Goal: Communication & Community: Participate in discussion

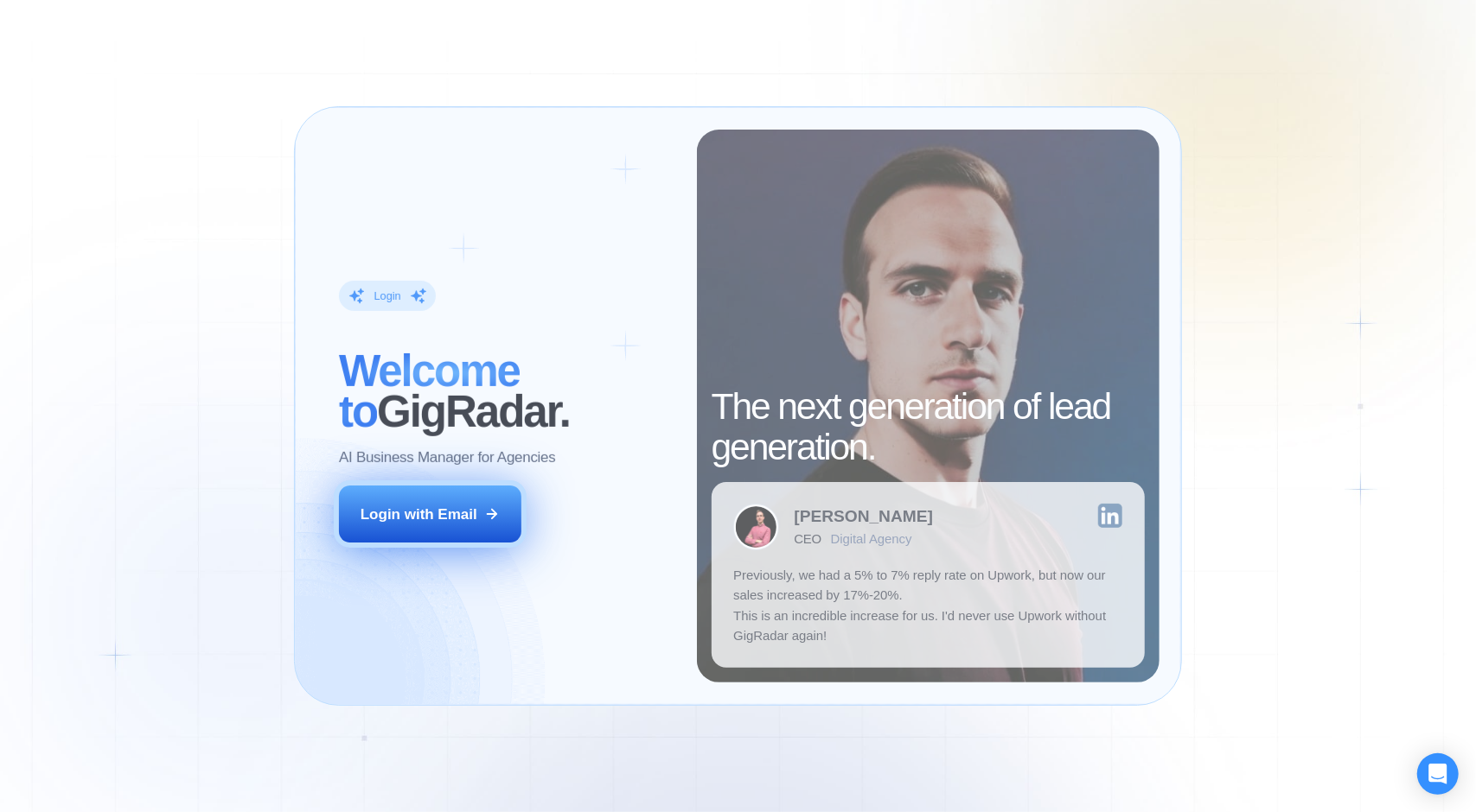
click at [458, 507] on div "Login with Email" at bounding box center [419, 514] width 117 height 20
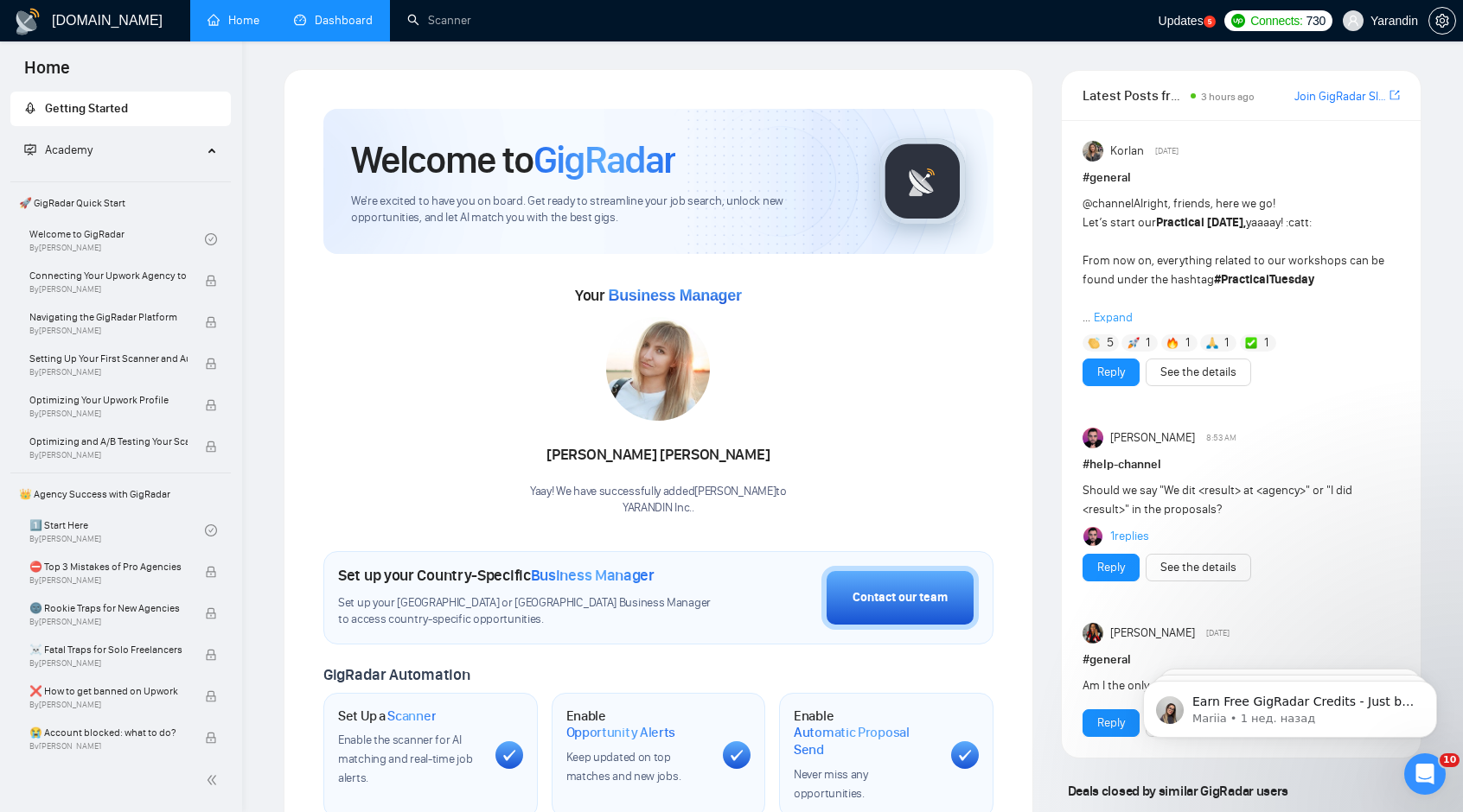
click at [337, 15] on link "Dashboard" at bounding box center [333, 20] width 79 height 15
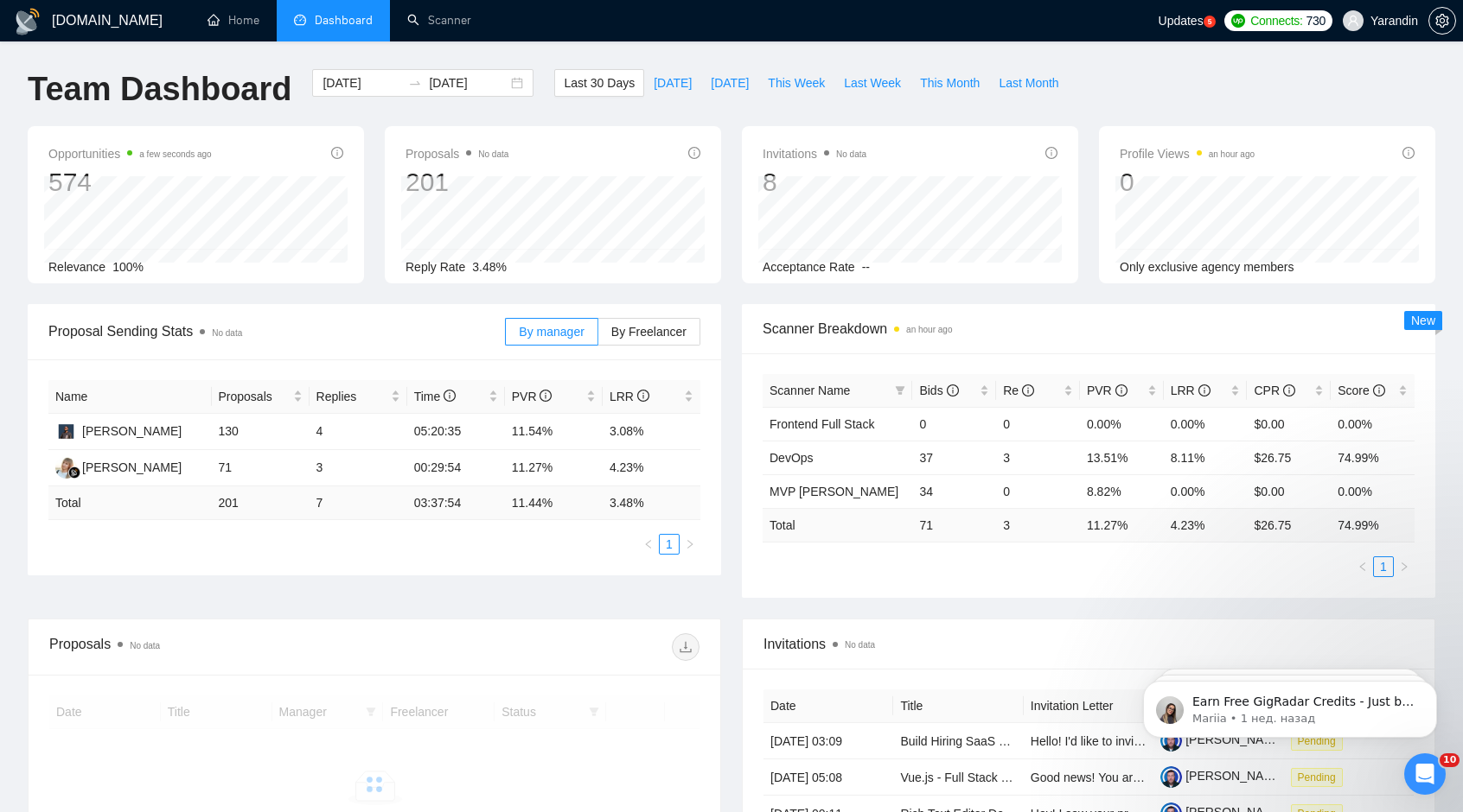
click at [1428, 773] on icon "Открыть службу сообщений Intercom" at bounding box center [1425, 774] width 29 height 29
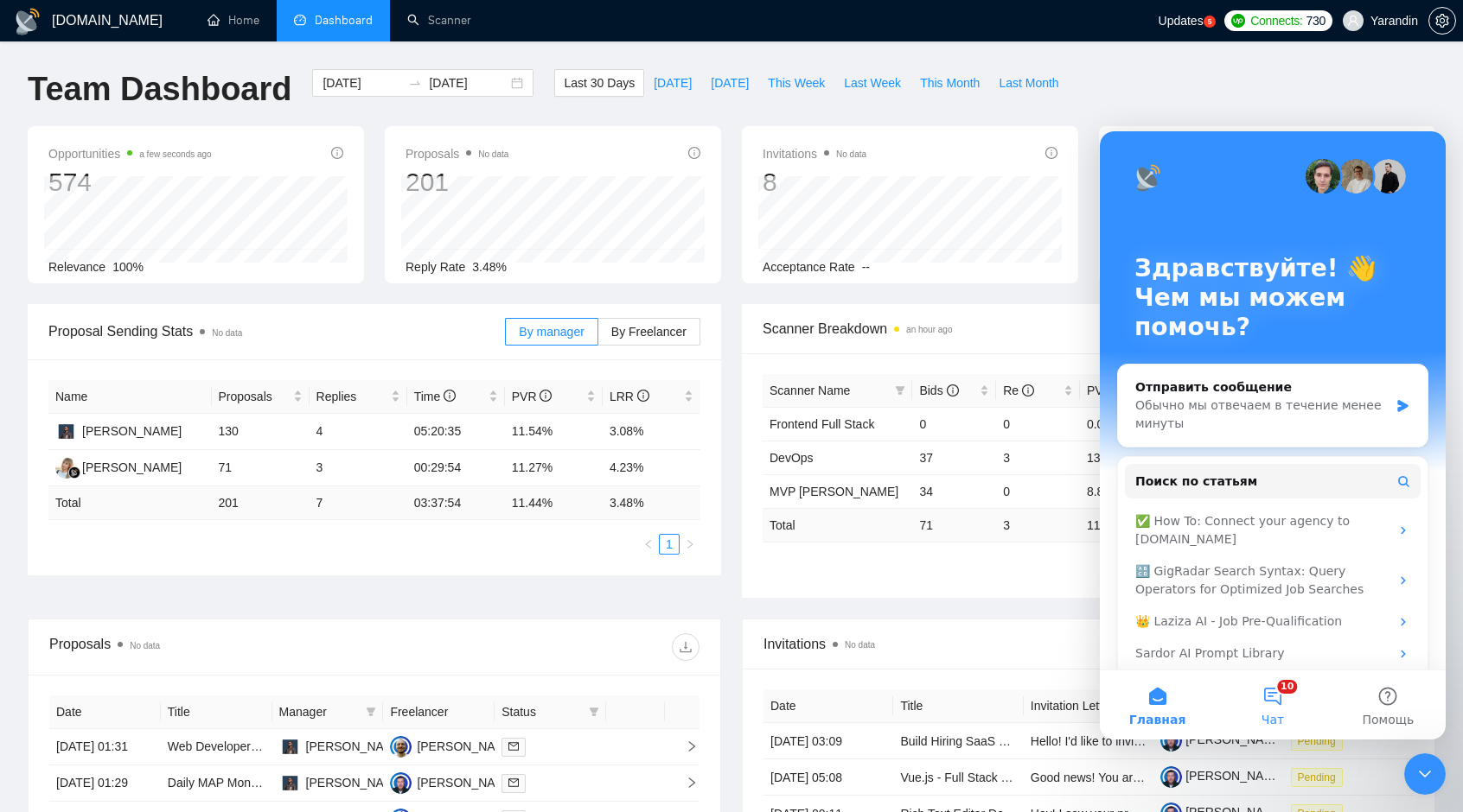
click at [1273, 705] on button "10 Чат" at bounding box center [1271, 704] width 115 height 69
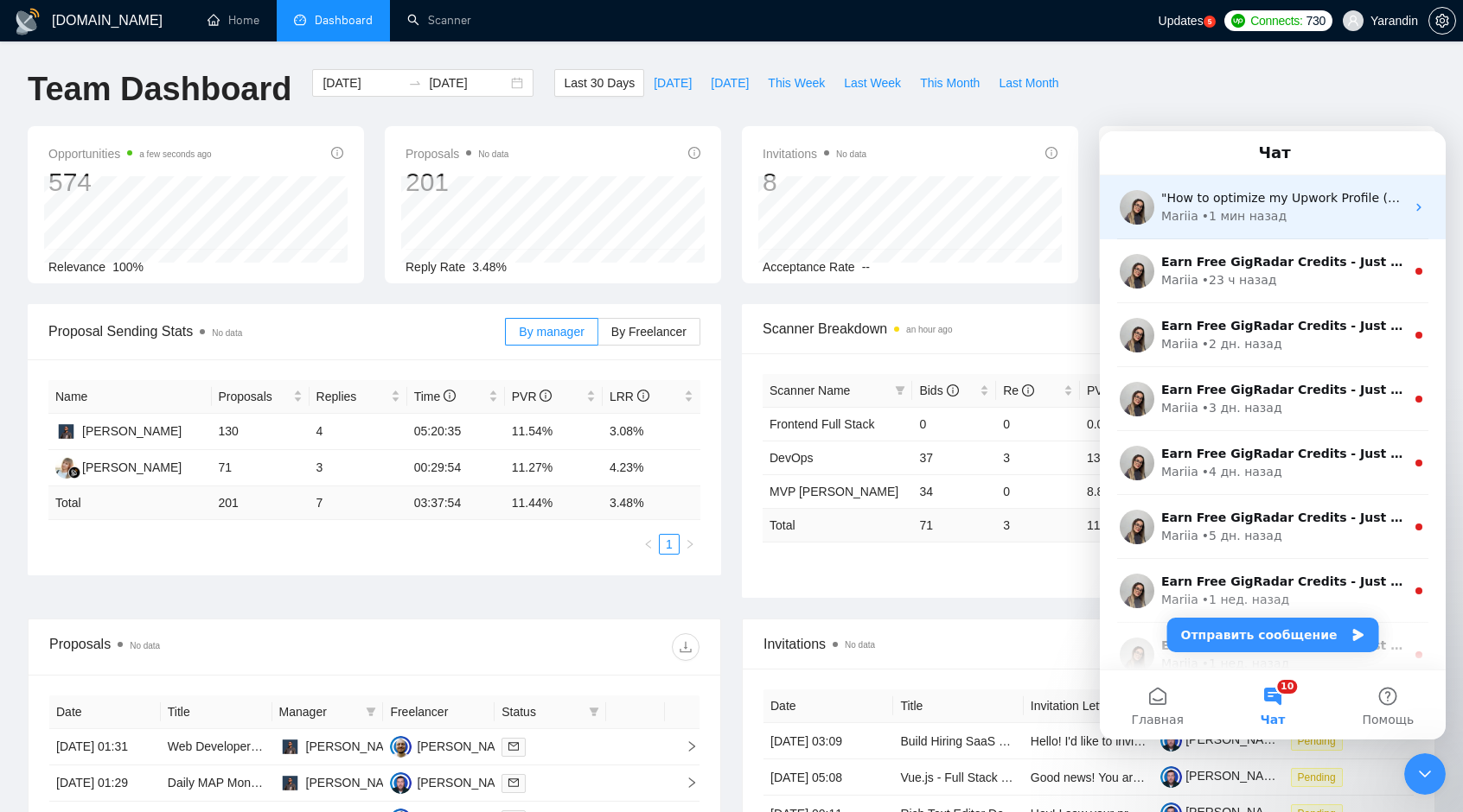
click at [1270, 222] on div "• 1 мин назад" at bounding box center [1243, 217] width 85 height 18
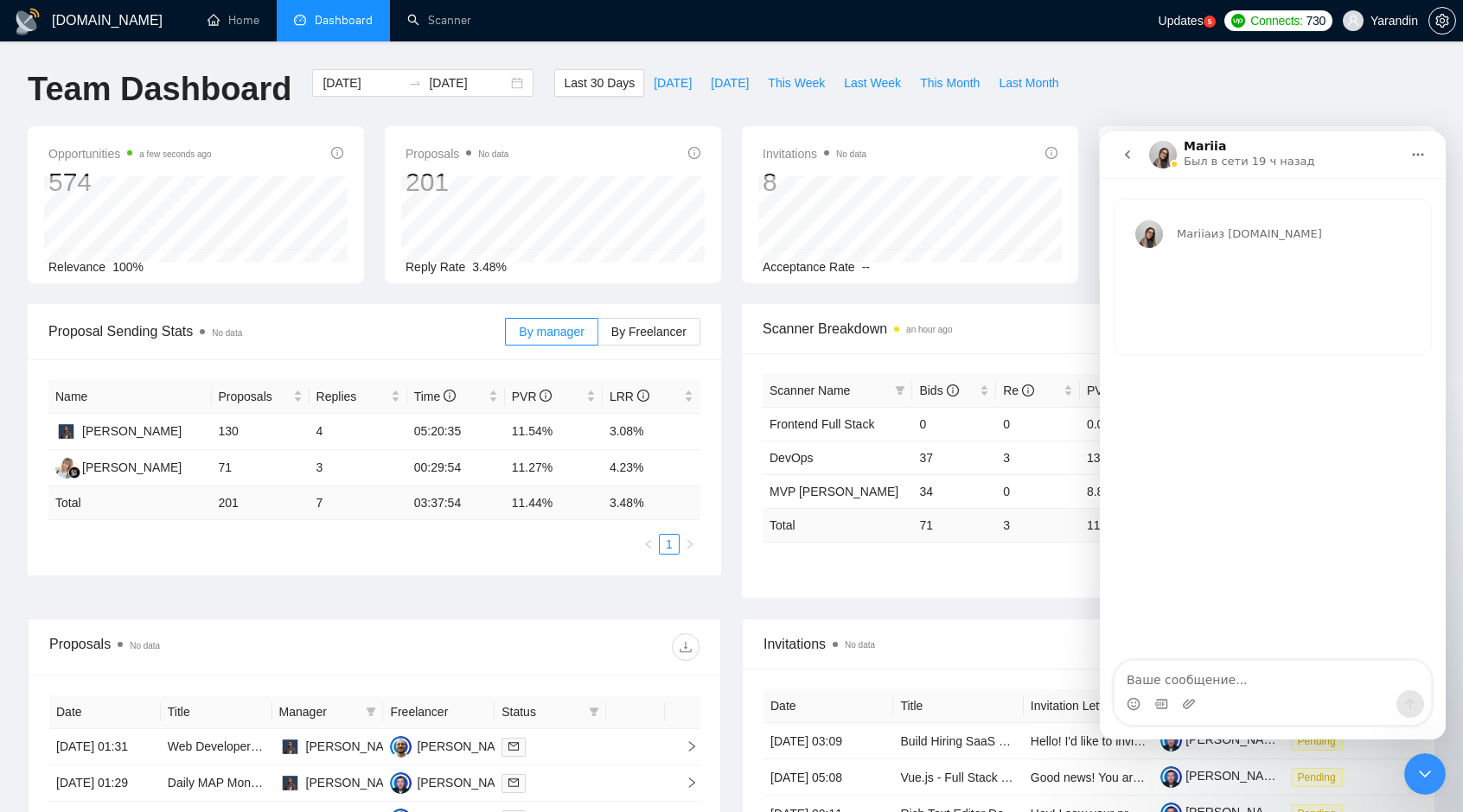
click at [1127, 157] on icon "go back" at bounding box center [1126, 155] width 5 height 9
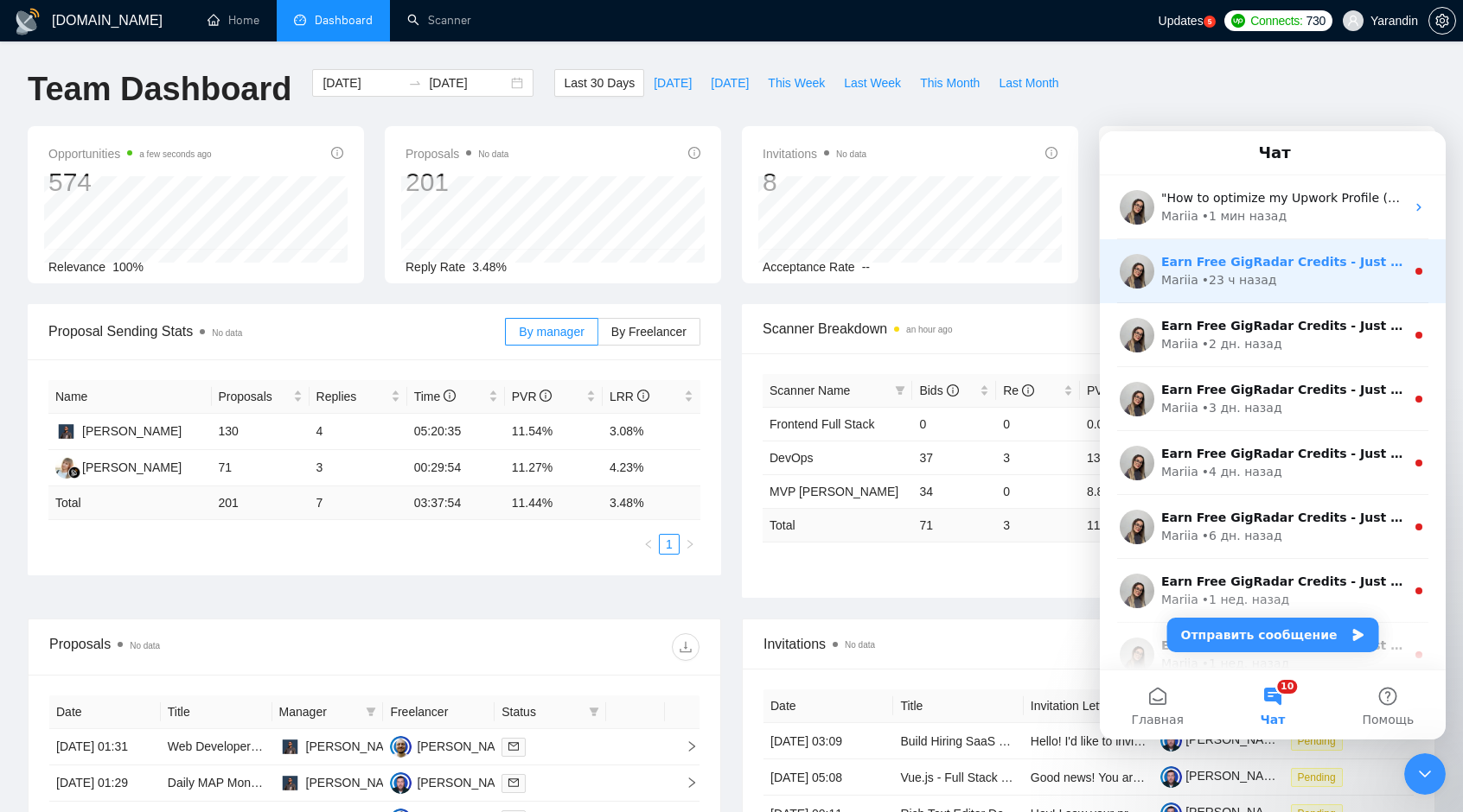
click at [1259, 270] on div "Earn Free GigRadar Credits - Just by Sharing Your Story! 💬 Want more credits fo…" at bounding box center [1283, 262] width 244 height 18
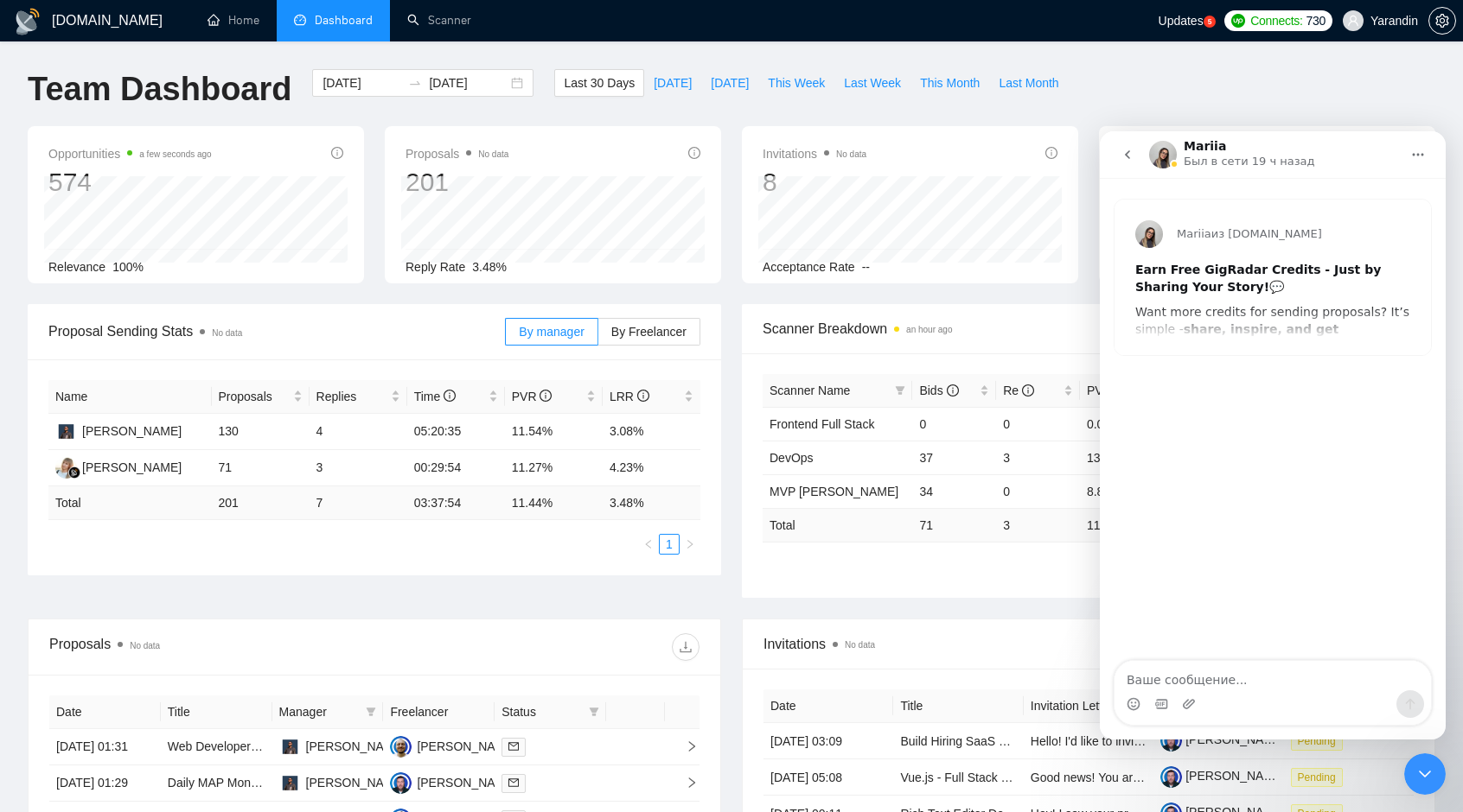
click at [1127, 156] on icon "go back" at bounding box center [1126, 155] width 5 height 9
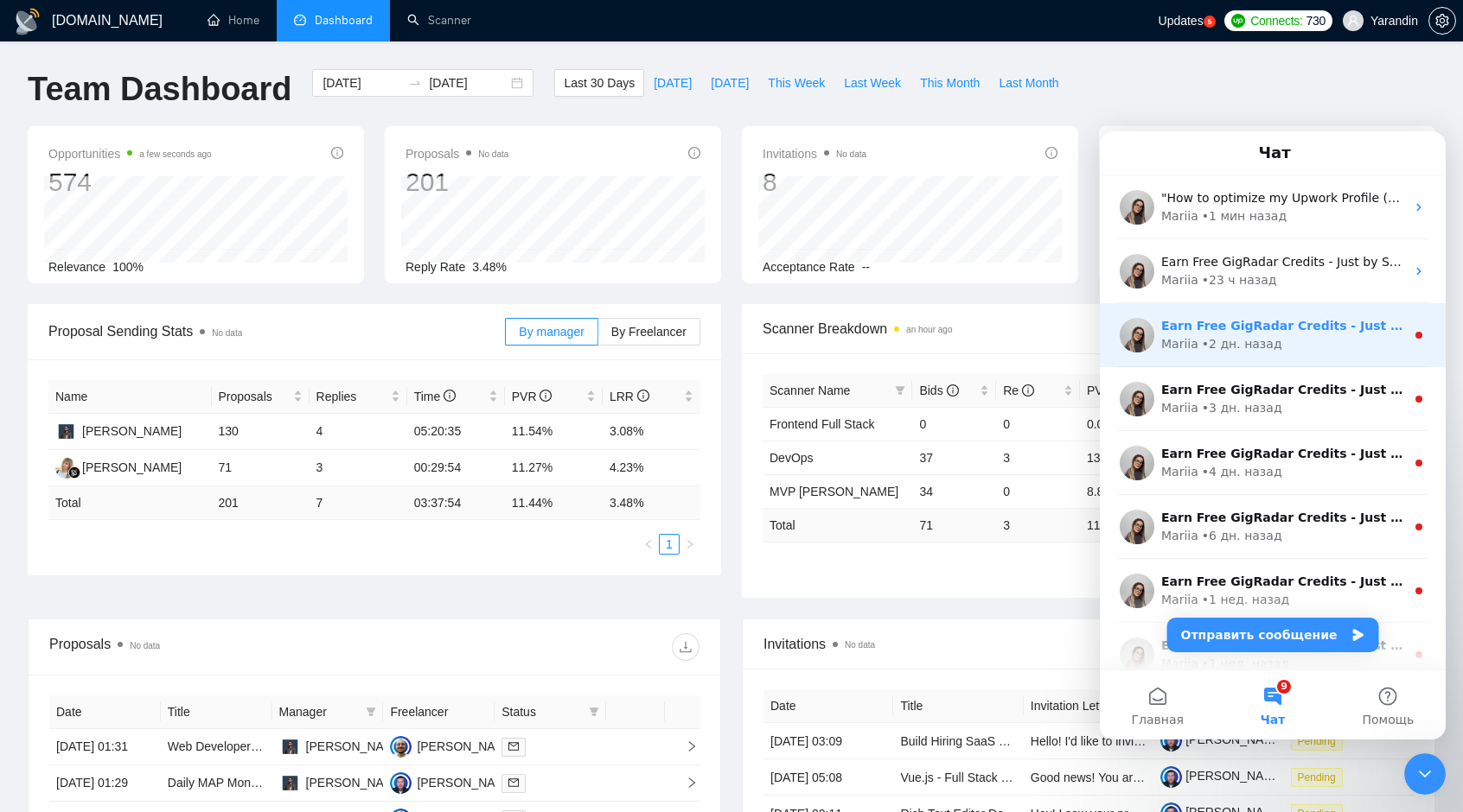
click at [1202, 343] on div "• 2 дн. назад" at bounding box center [1241, 345] width 80 height 18
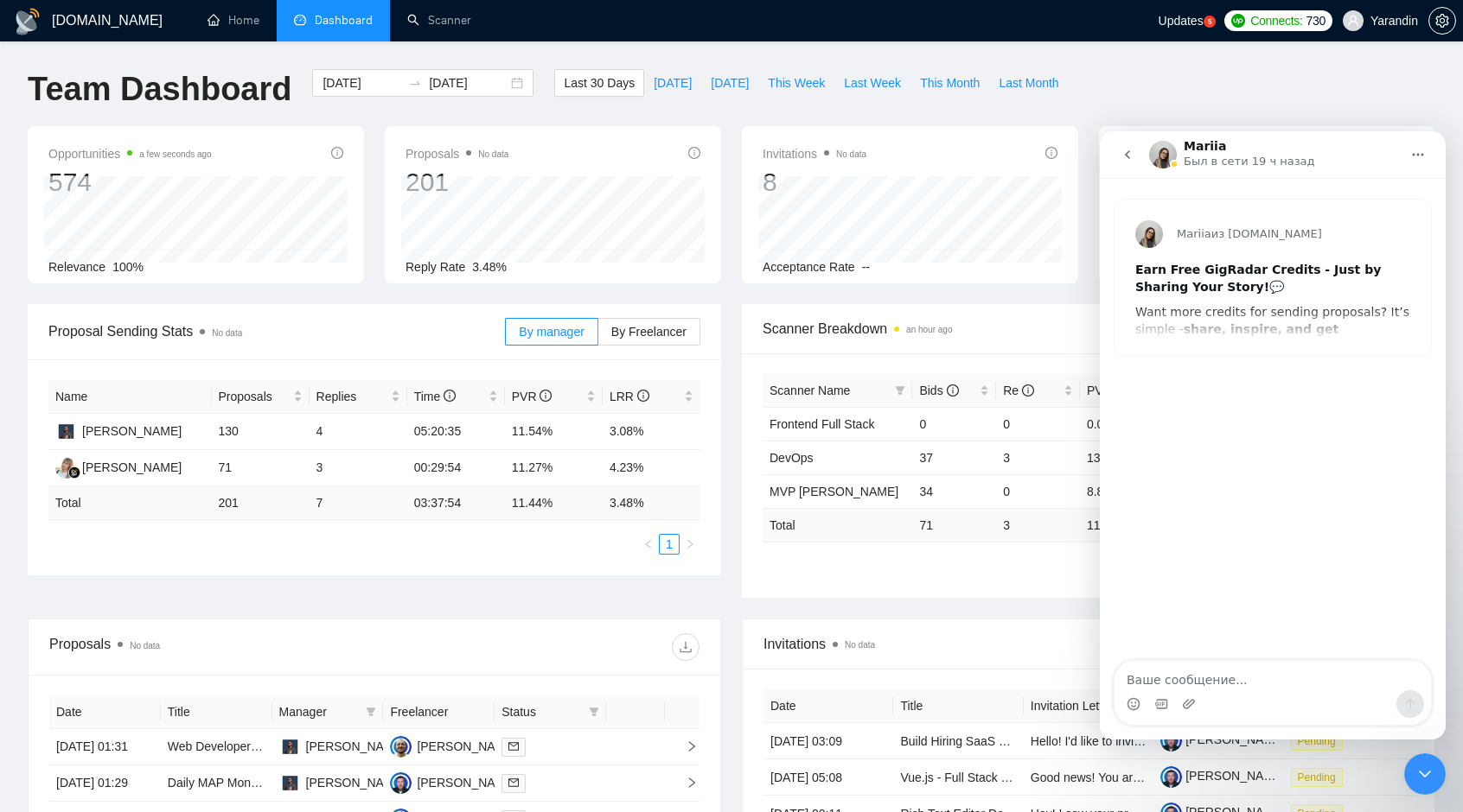
click at [1122, 158] on icon "go back" at bounding box center [1127, 155] width 14 height 14
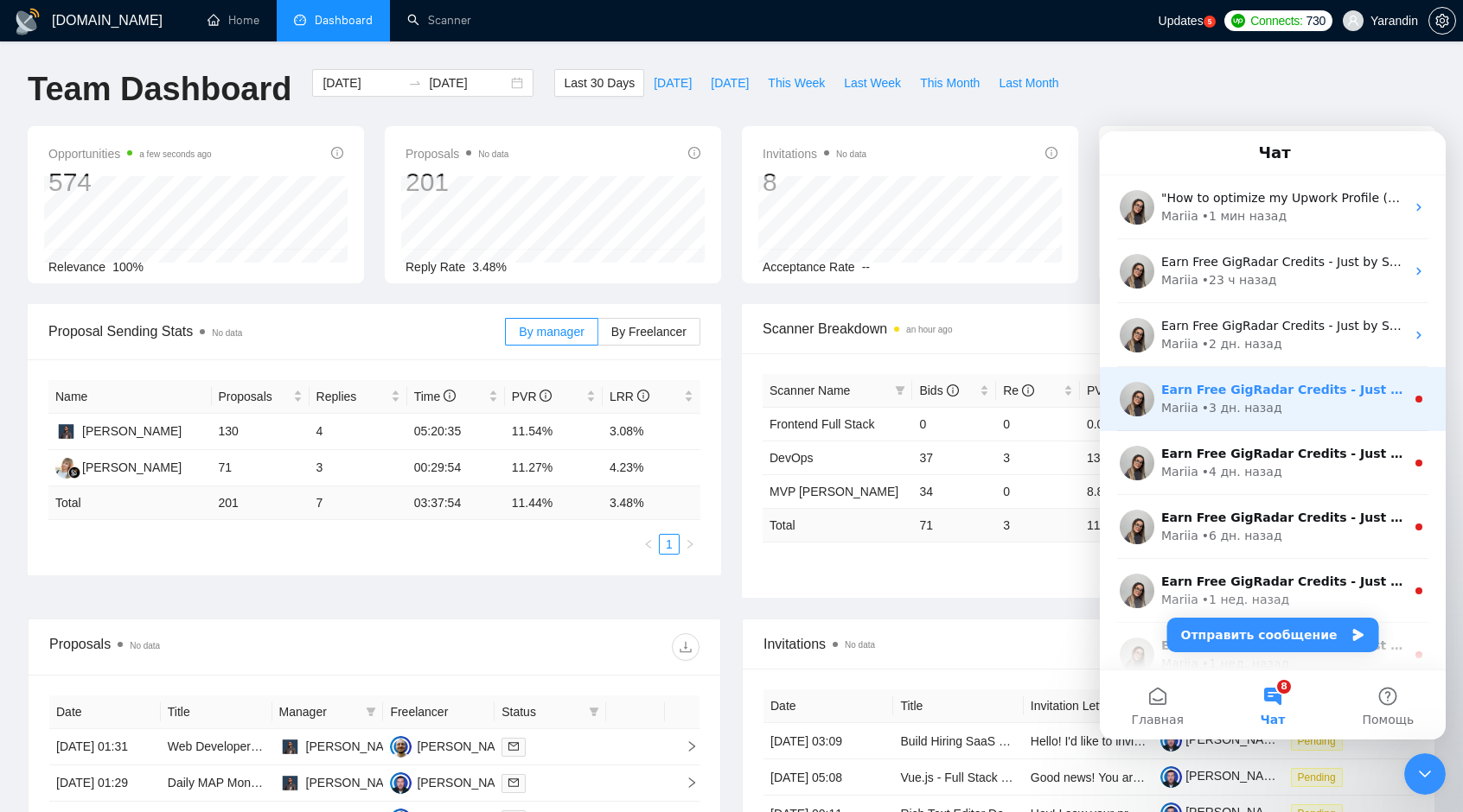
click at [1170, 413] on div "Mariia" at bounding box center [1179, 408] width 37 height 18
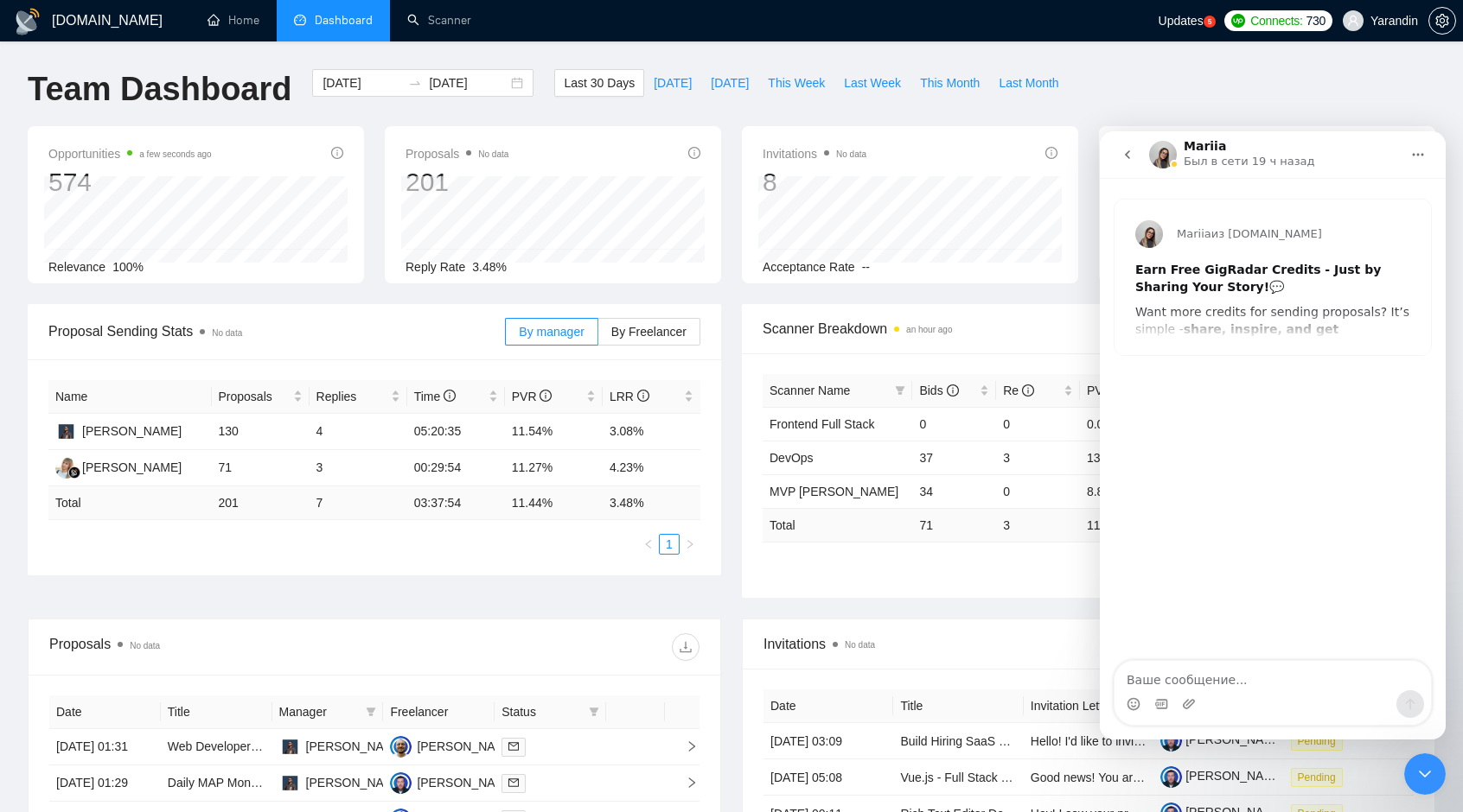
click at [1121, 157] on icon "go back" at bounding box center [1127, 155] width 14 height 14
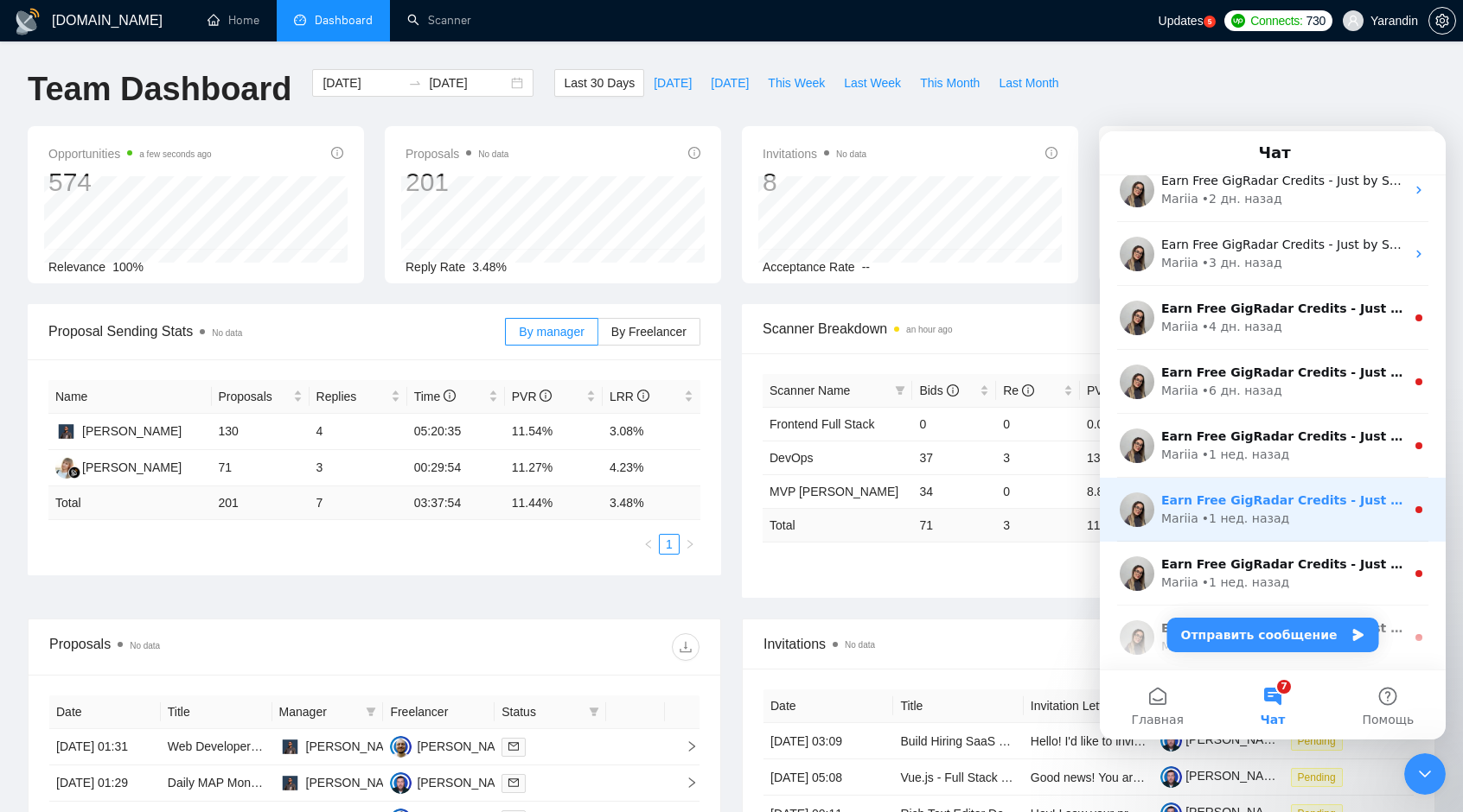
scroll to position [214, 0]
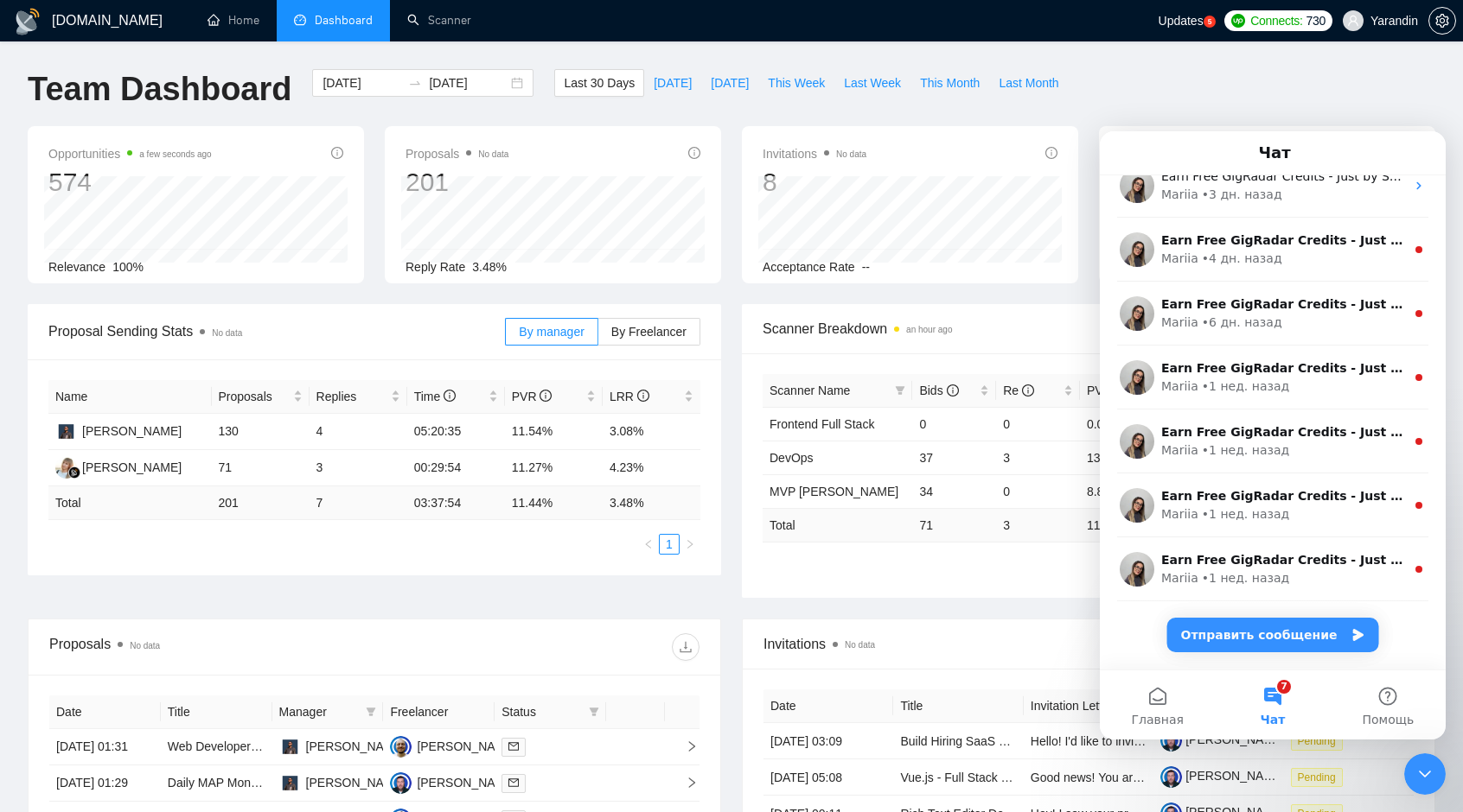
click at [1303, 61] on div "GigRadar.io Home Dashboard Scanner Updates 5 Connects: 730 Yarandin Team Dashbo…" at bounding box center [732, 651] width 1463 height 1302
click at [1186, 23] on span "Updates" at bounding box center [1180, 21] width 45 height 14
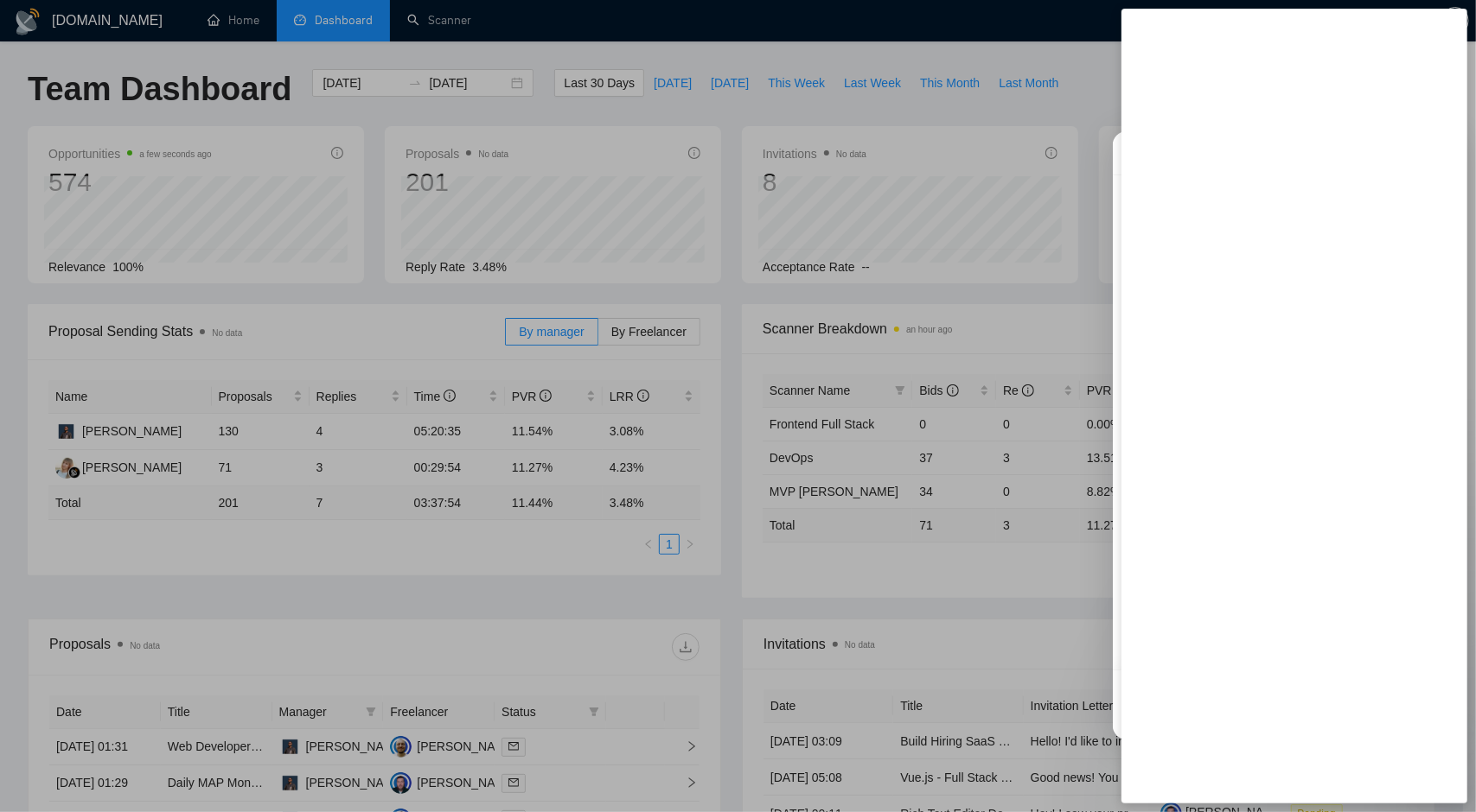
click at [1035, 68] on div at bounding box center [738, 406] width 1476 height 812
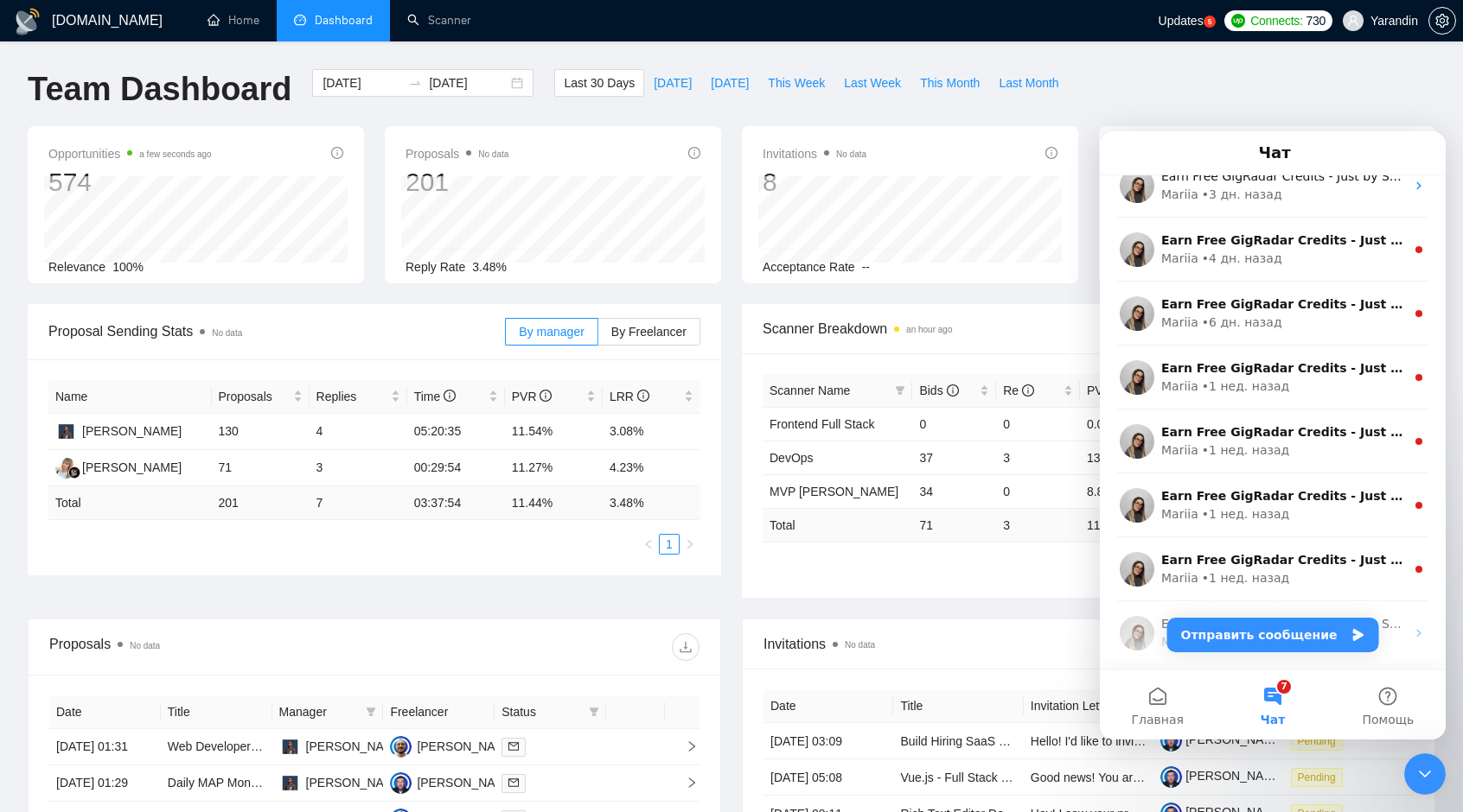
click at [1260, 58] on div "GigRadar.io Home Dashboard Scanner Updates 5 Connects: 730 Yarandin Team Dashbo…" at bounding box center [732, 651] width 1463 height 1302
click at [1427, 777] on icon "Закрыть службу сообщений Intercom" at bounding box center [1424, 774] width 21 height 21
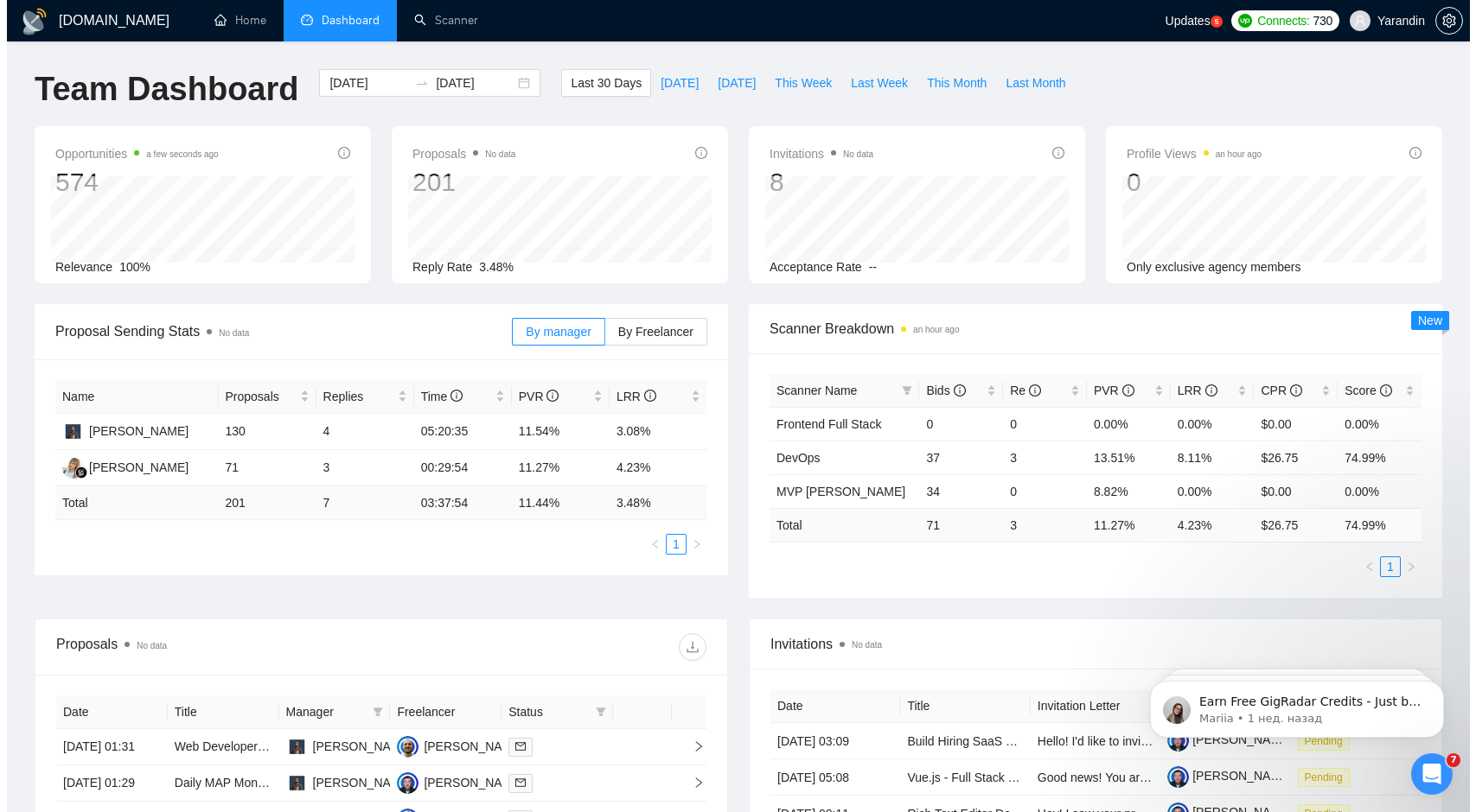
scroll to position [0, 0]
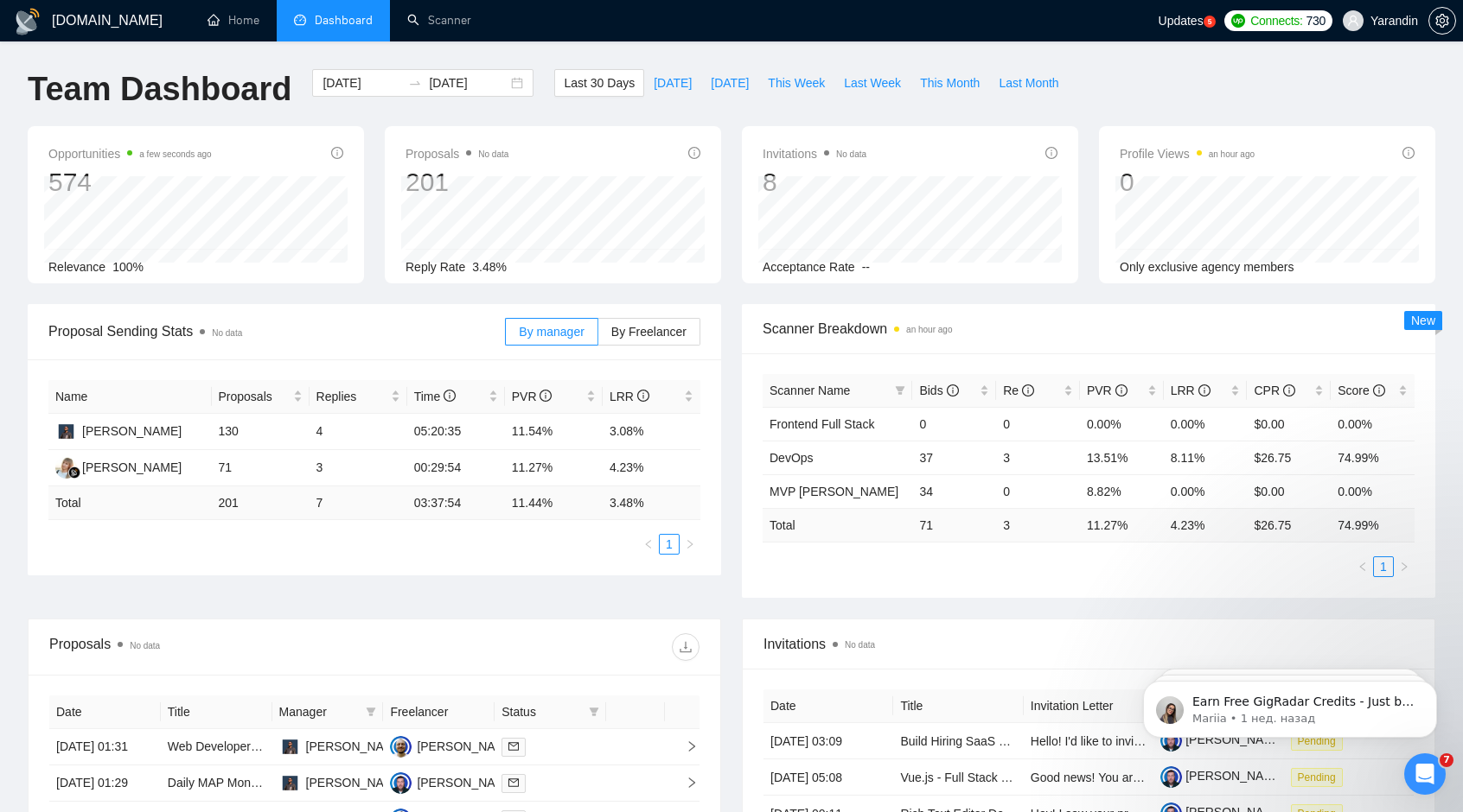
click at [1198, 18] on span "Updates" at bounding box center [1180, 21] width 45 height 14
